Goal: Navigation & Orientation: Find specific page/section

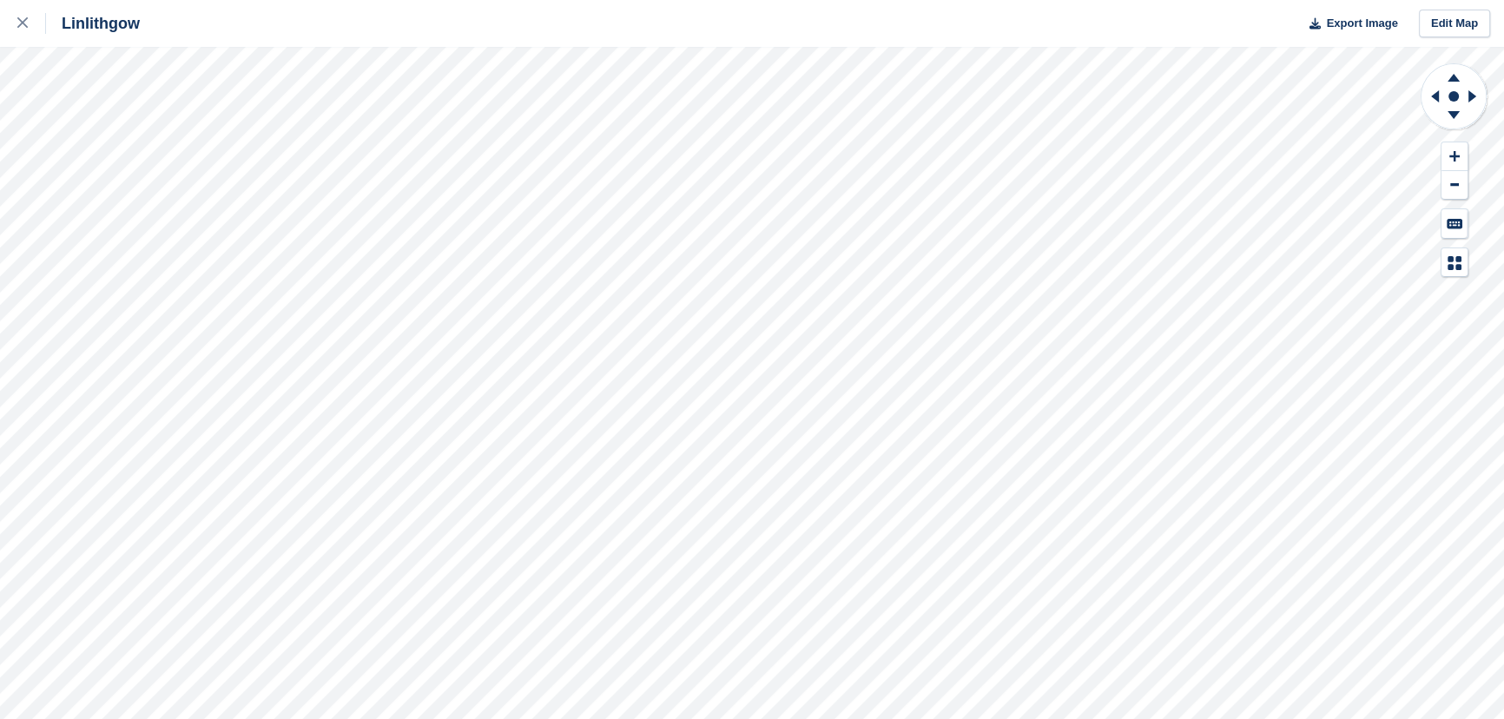
scroll to position [2652, 0]
click at [25, 30] on div at bounding box center [31, 23] width 29 height 21
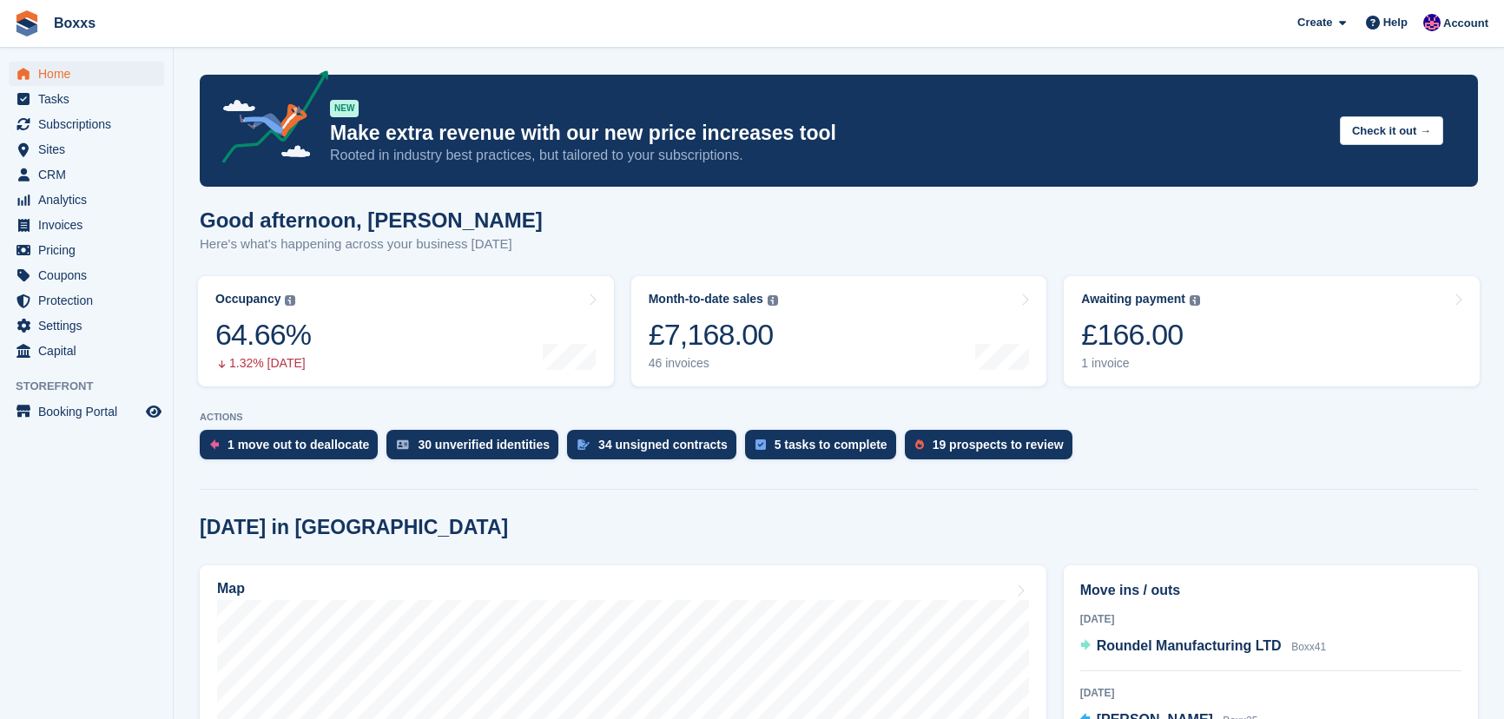
scroll to position [236, 0]
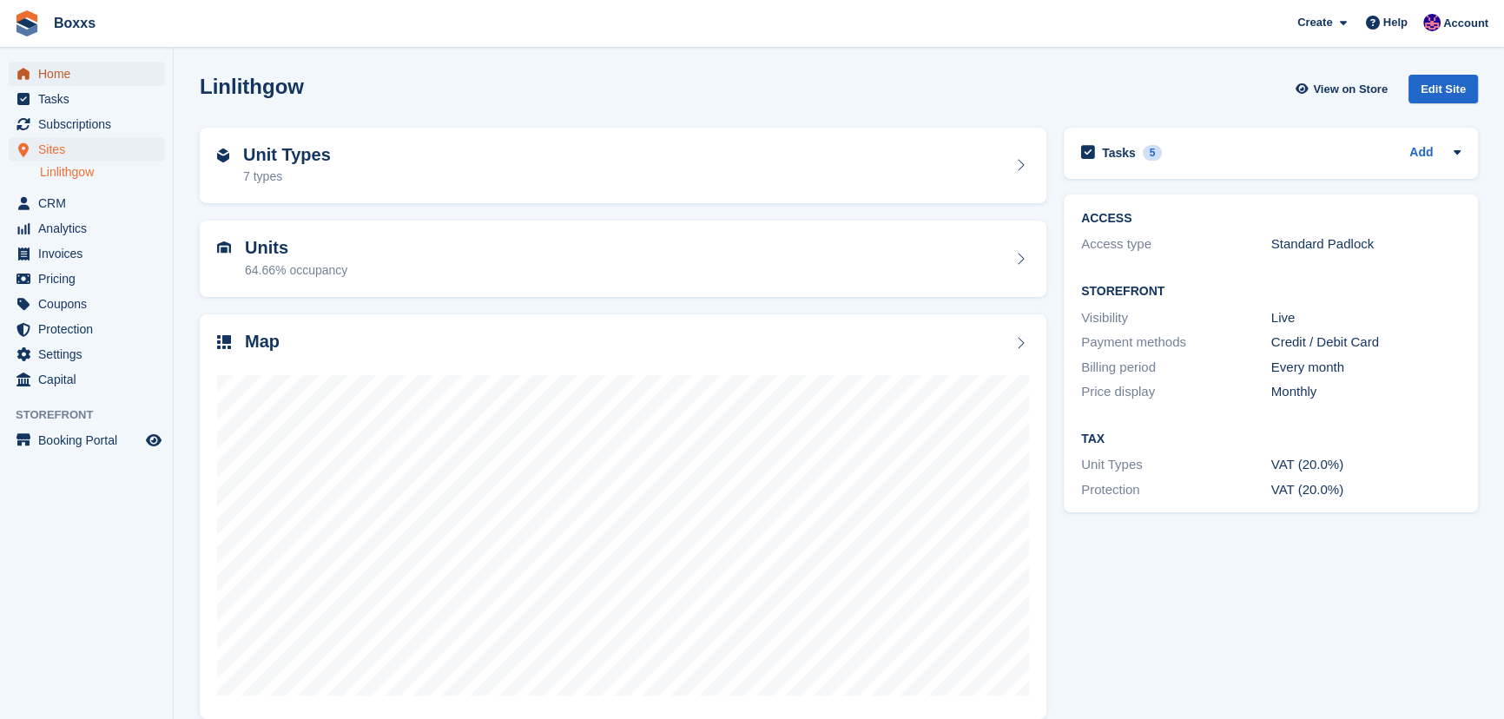
click at [67, 62] on span "Home" at bounding box center [90, 74] width 104 height 24
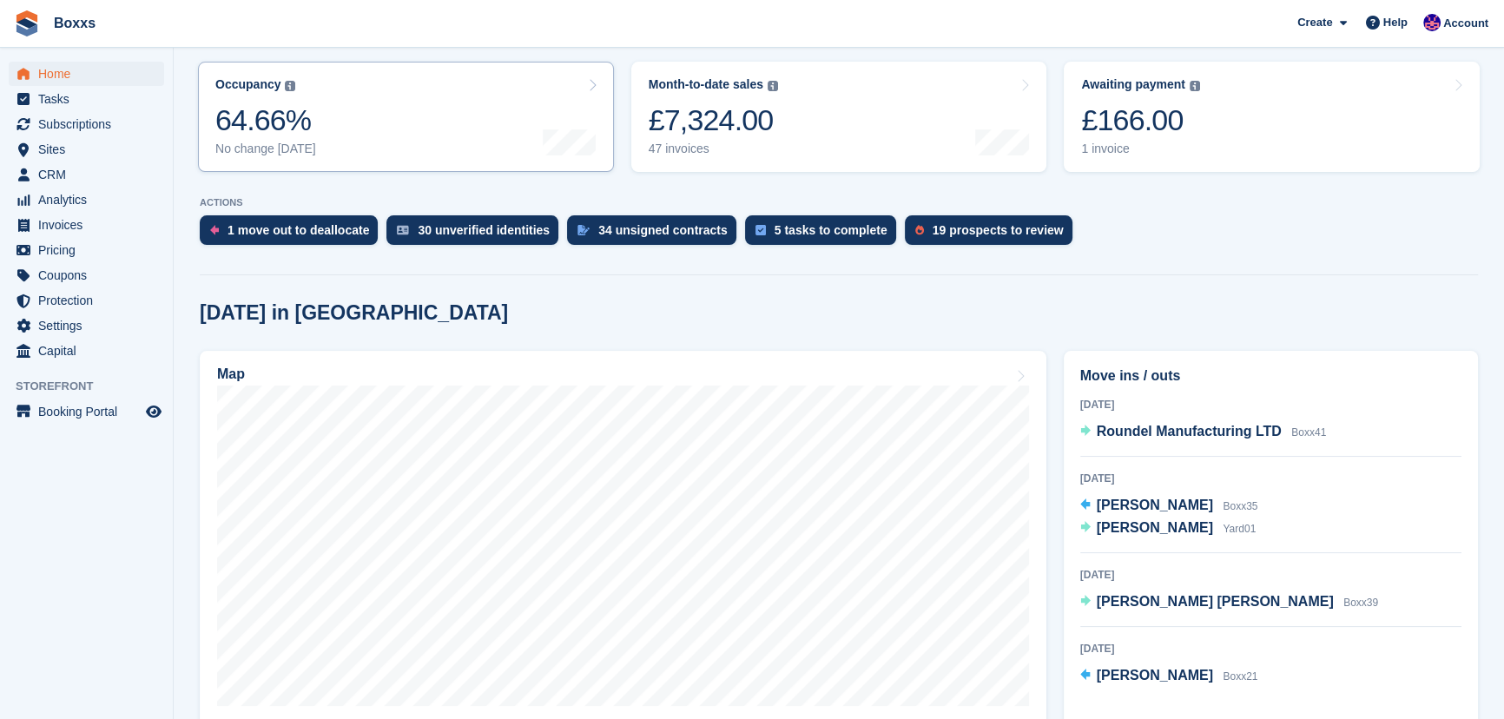
scroll to position [236, 0]
